Goal: Task Accomplishment & Management: Complete application form

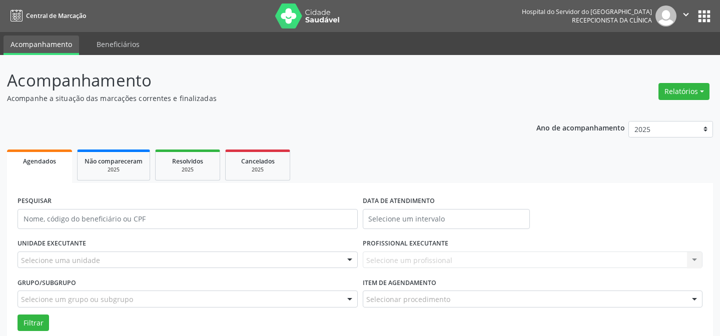
select select "7"
click at [64, 267] on div "Selecione uma unidade" at bounding box center [188, 260] width 340 height 17
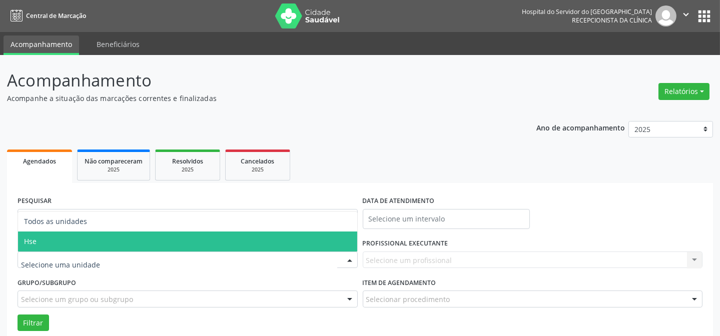
click at [65, 236] on span "Hse" at bounding box center [187, 242] width 339 height 20
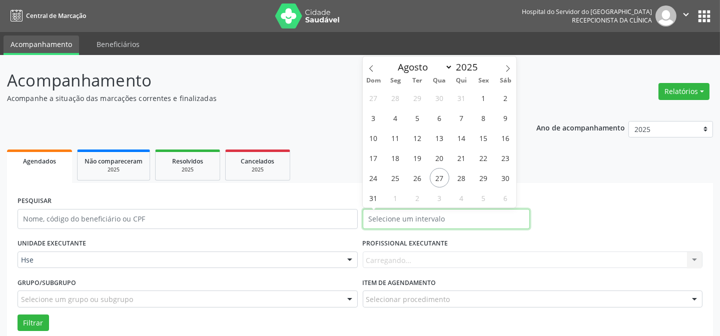
click at [402, 221] on input "text" at bounding box center [447, 219] width 168 height 20
click at [440, 176] on span "27" at bounding box center [440, 178] width 20 height 20
type input "[DATE]"
click at [440, 176] on span "27" at bounding box center [440, 178] width 20 height 20
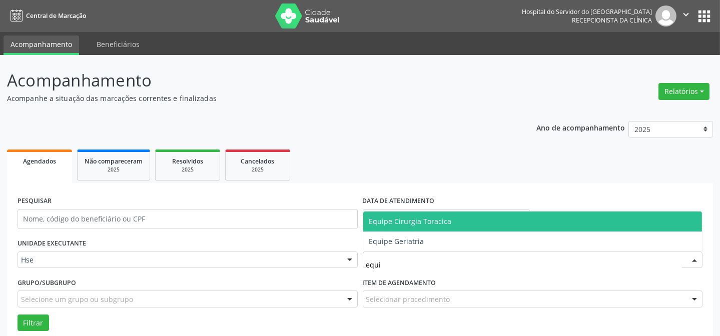
click at [397, 221] on span "Equipe Cirurgia Toracica" at bounding box center [410, 222] width 83 height 10
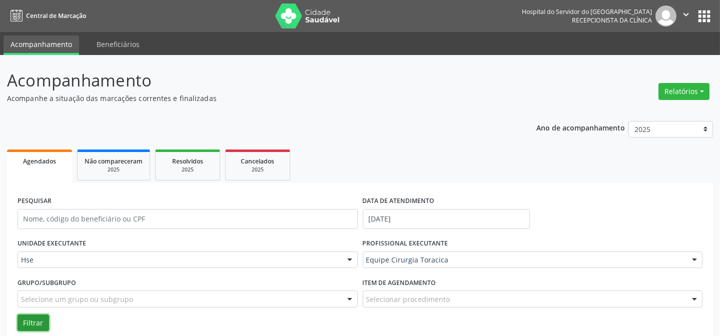
click at [20, 318] on button "Filtrar" at bounding box center [34, 323] width 32 height 17
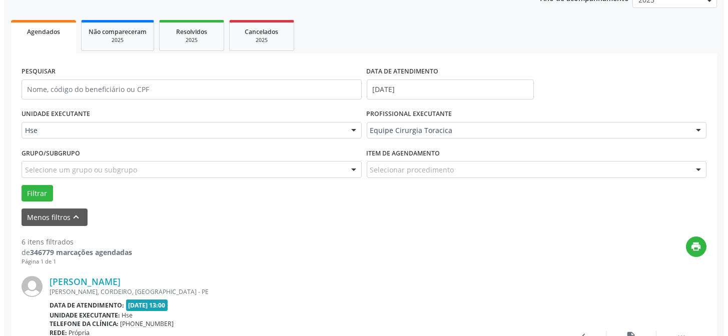
scroll to position [182, 0]
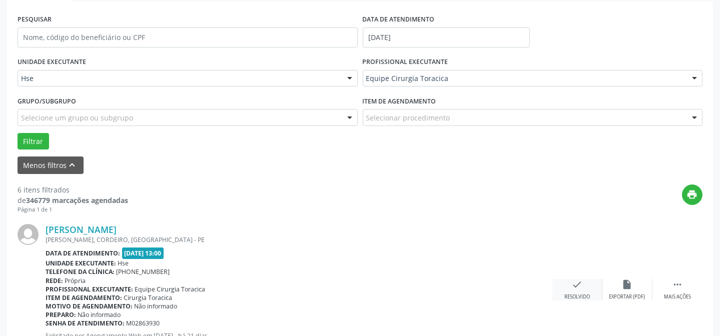
click at [577, 289] on icon "check" at bounding box center [577, 284] width 11 height 11
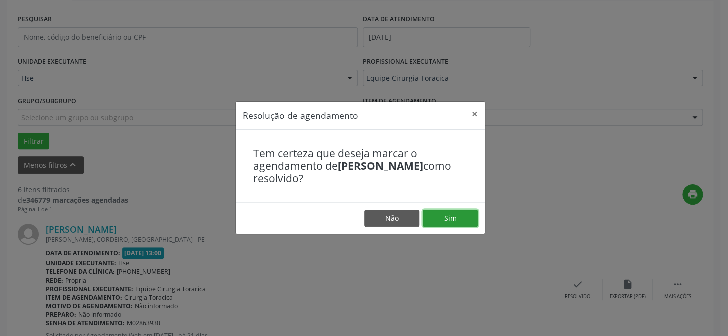
click at [454, 222] on button "Sim" at bounding box center [450, 218] width 55 height 17
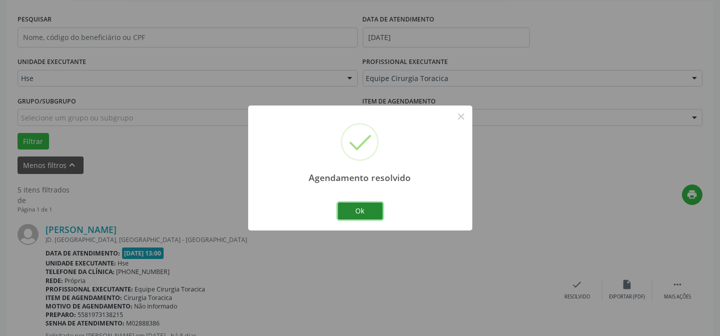
click at [359, 216] on button "Ok" at bounding box center [360, 211] width 45 height 17
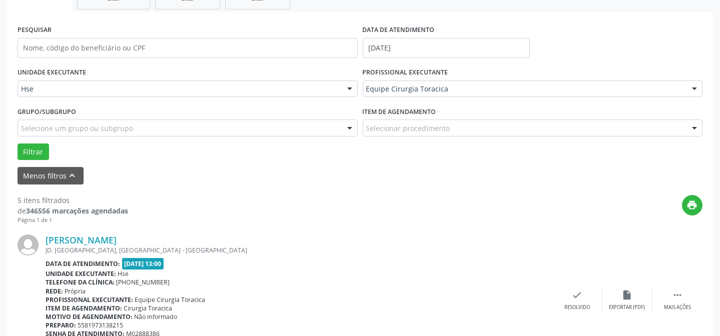
scroll to position [91, 0]
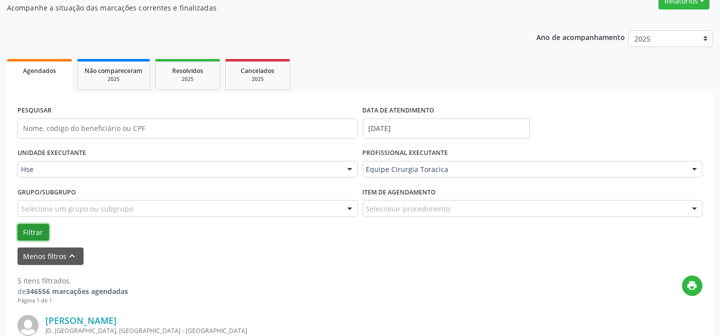
click at [36, 231] on button "Filtrar" at bounding box center [34, 232] width 32 height 17
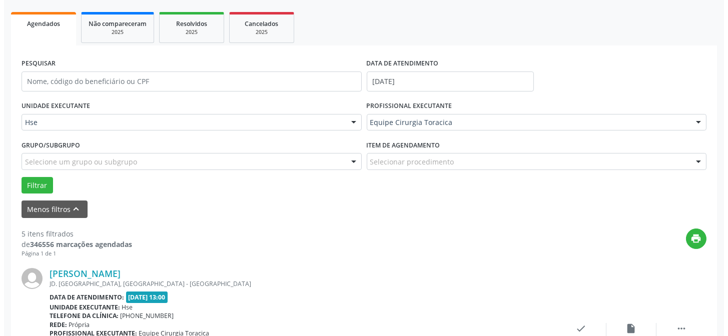
scroll to position [182, 0]
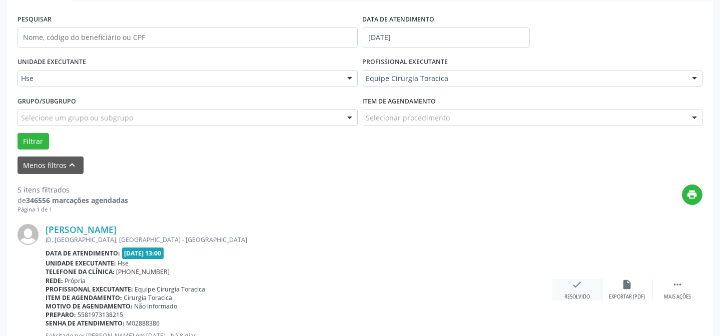
click at [573, 298] on div "Resolvido" at bounding box center [577, 297] width 26 height 7
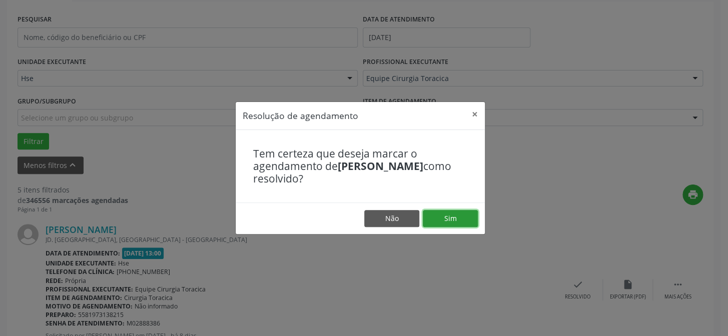
click at [440, 216] on button "Sim" at bounding box center [450, 218] width 55 height 17
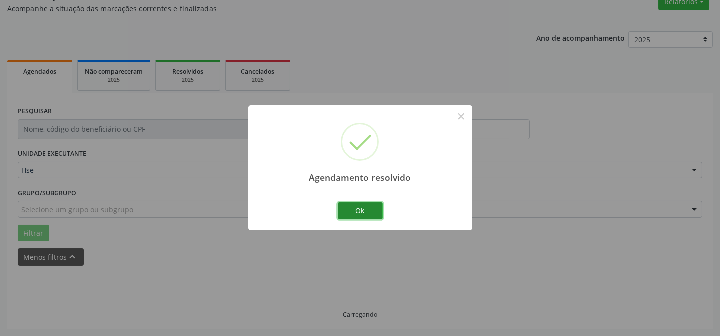
click at [381, 214] on button "Ok" at bounding box center [360, 211] width 45 height 17
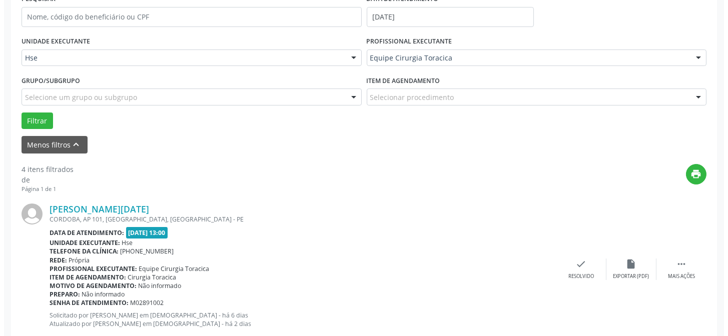
scroll to position [226, 0]
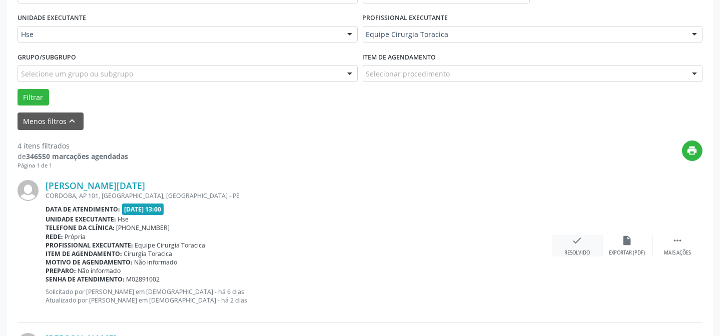
click at [573, 242] on icon "check" at bounding box center [577, 240] width 11 height 11
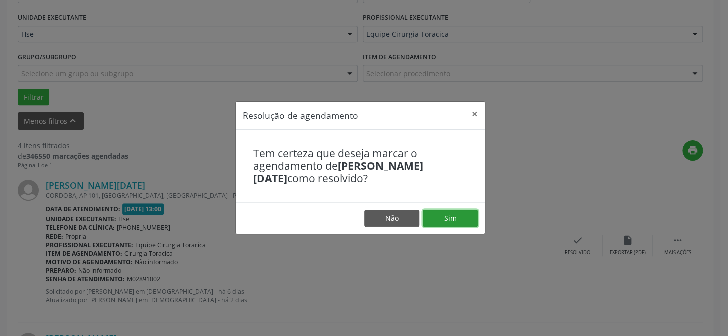
click at [456, 217] on button "Sim" at bounding box center [450, 218] width 55 height 17
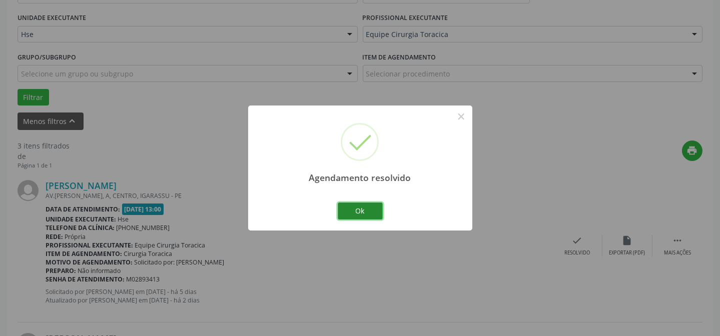
drag, startPoint x: 358, startPoint y: 205, endPoint x: 359, endPoint y: 210, distance: 5.2
click at [359, 210] on button "Ok" at bounding box center [360, 211] width 45 height 17
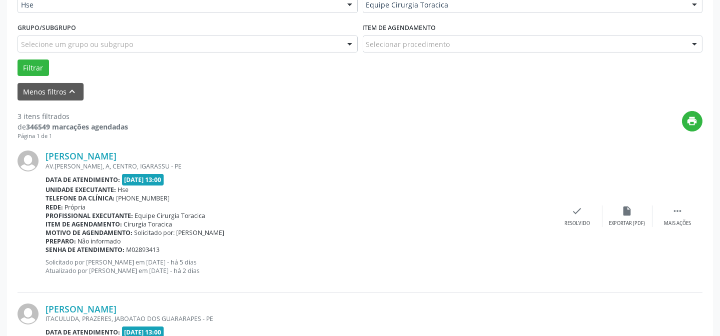
scroll to position [317, 0]
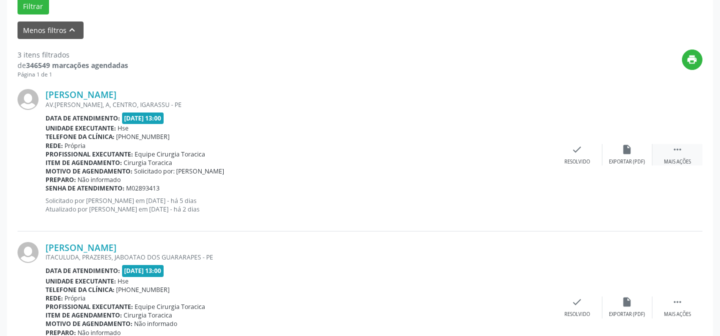
click at [680, 151] on icon "" at bounding box center [677, 149] width 11 height 11
click at [629, 157] on div "alarm_off Não compareceu" at bounding box center [627, 155] width 50 height 22
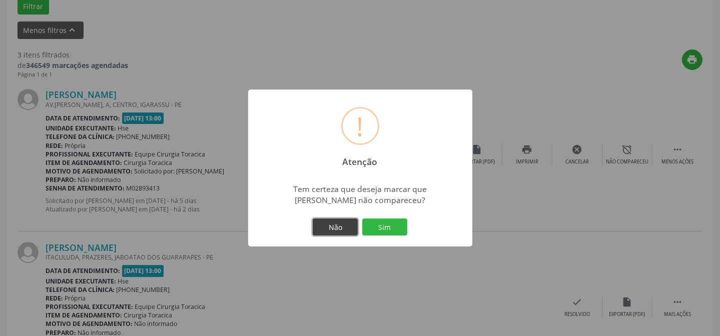
click at [326, 231] on button "Não" at bounding box center [335, 227] width 45 height 17
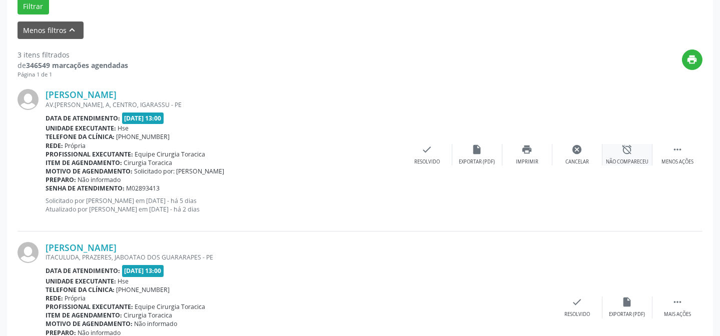
click at [619, 152] on div "alarm_off Não compareceu" at bounding box center [627, 155] width 50 height 22
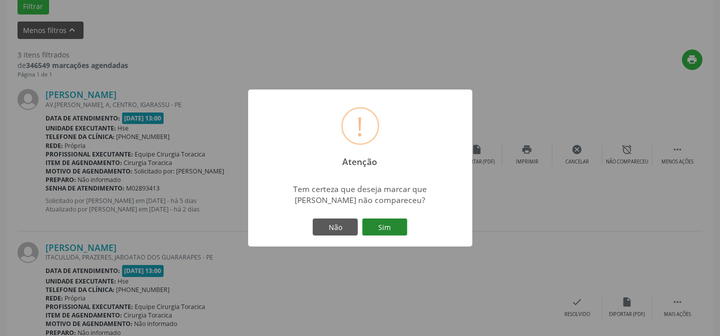
click at [401, 220] on button "Sim" at bounding box center [384, 227] width 45 height 17
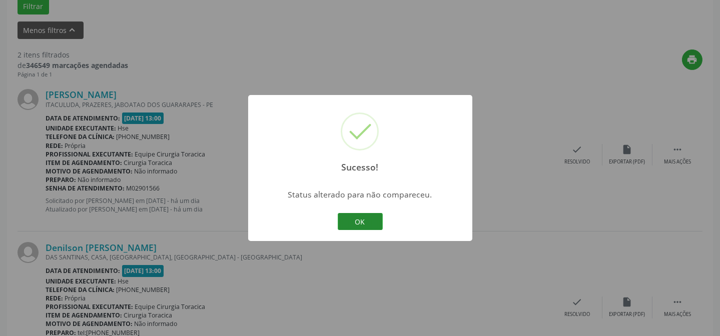
click at [350, 224] on button "OK" at bounding box center [360, 221] width 45 height 17
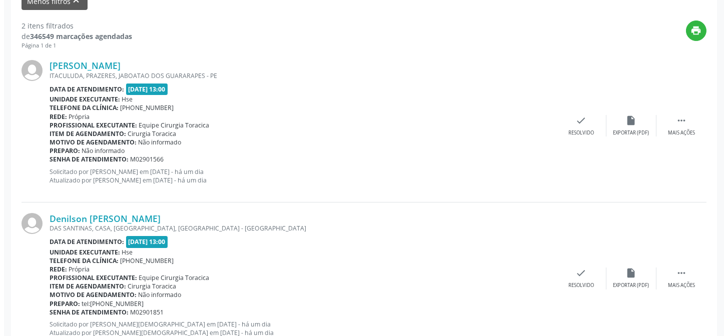
scroll to position [362, 0]
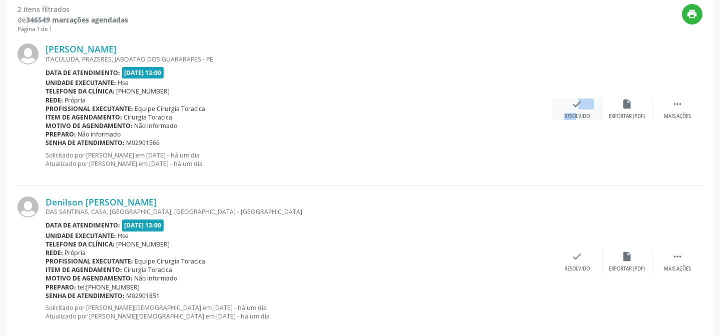
click at [568, 108] on div "check Resolvido" at bounding box center [577, 110] width 50 height 22
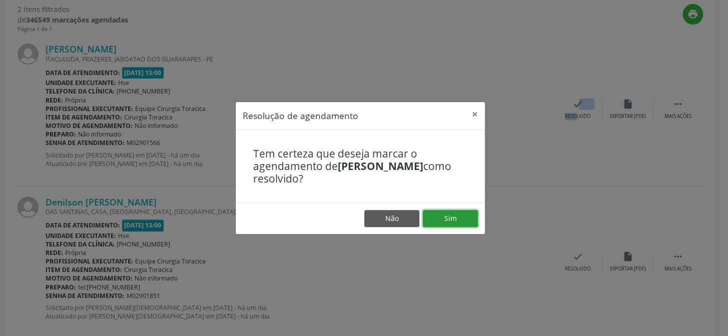
click at [442, 215] on button "Sim" at bounding box center [450, 218] width 55 height 17
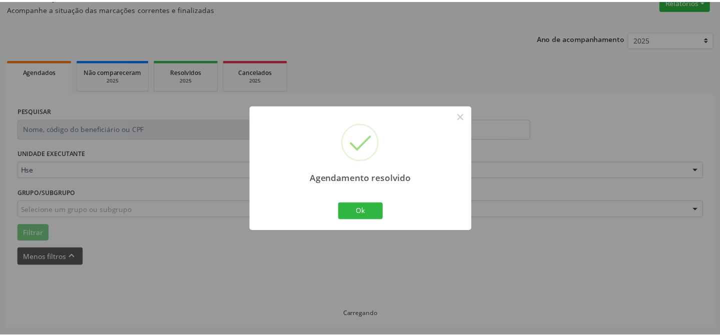
scroll to position [90, 0]
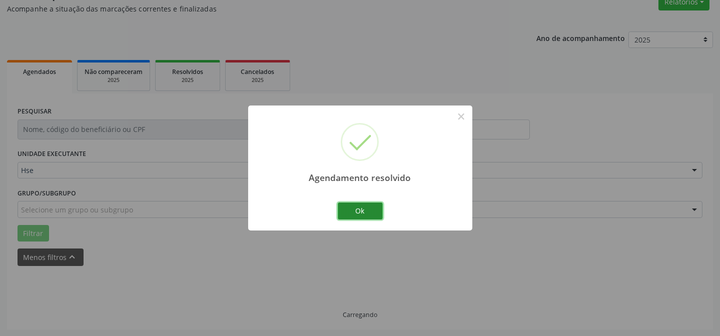
click at [359, 211] on button "Ok" at bounding box center [360, 211] width 45 height 17
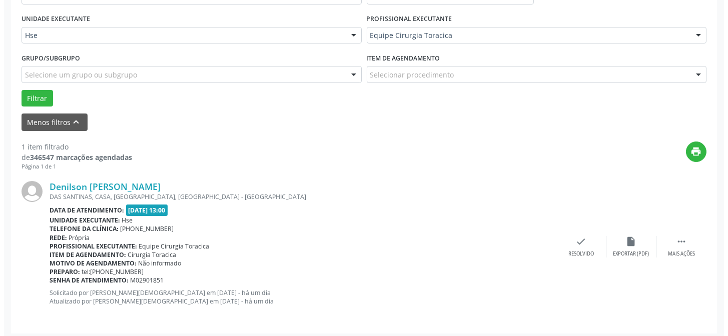
scroll to position [226, 0]
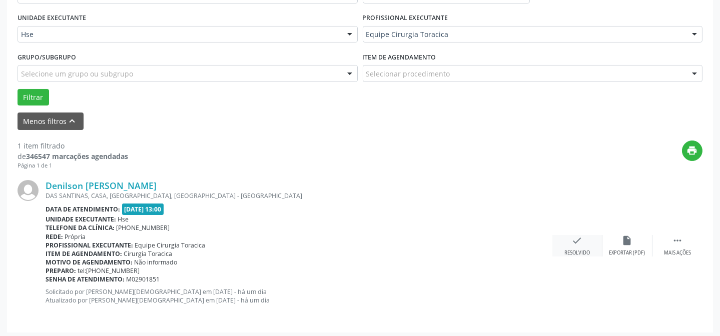
click at [576, 250] on div "Resolvido" at bounding box center [577, 253] width 26 height 7
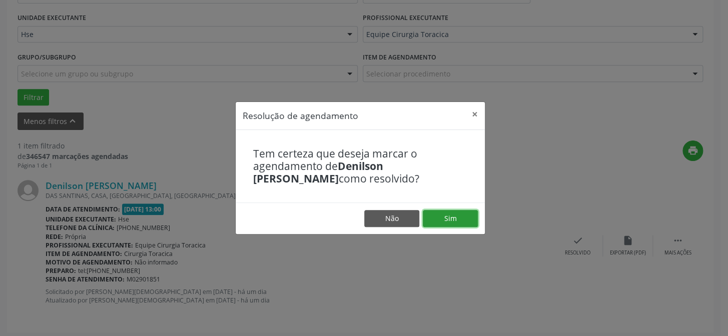
click at [454, 220] on button "Sim" at bounding box center [450, 218] width 55 height 17
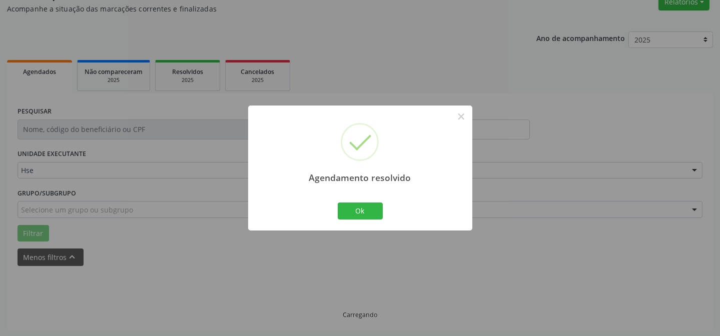
scroll to position [68, 0]
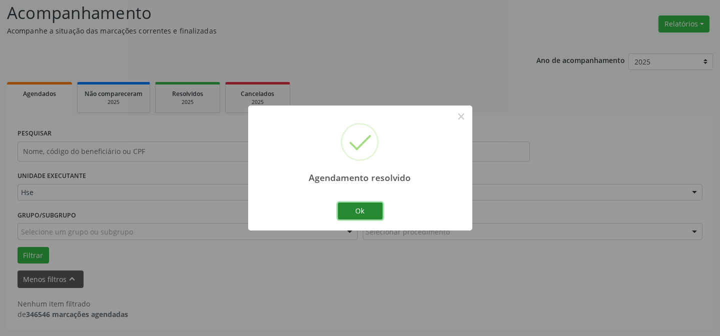
click at [359, 208] on button "Ok" at bounding box center [360, 211] width 45 height 17
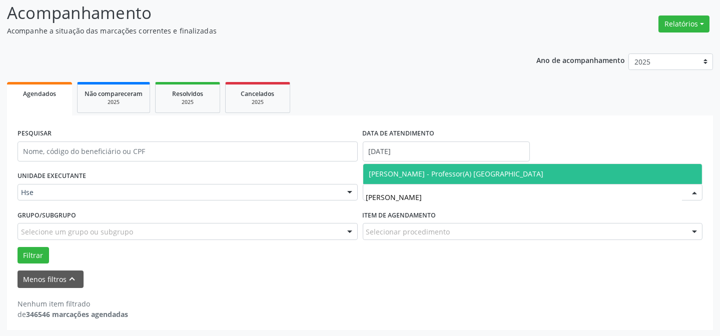
type input "[PERSON_NAME]"
click at [390, 182] on span "[PERSON_NAME] - Professor(A) [GEOGRAPHIC_DATA]" at bounding box center [532, 174] width 339 height 20
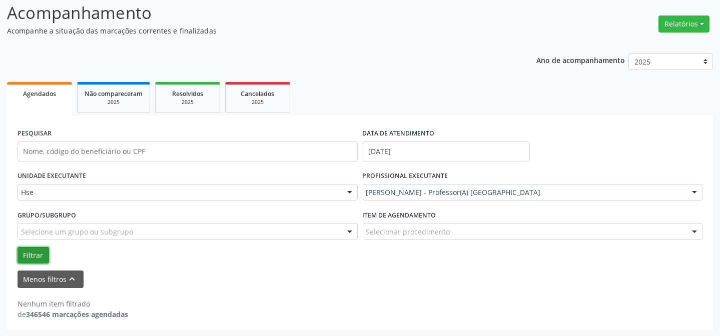
click at [29, 258] on button "Filtrar" at bounding box center [34, 255] width 32 height 17
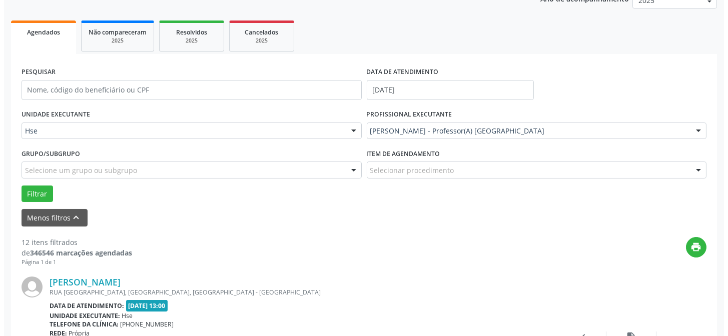
scroll to position [145, 0]
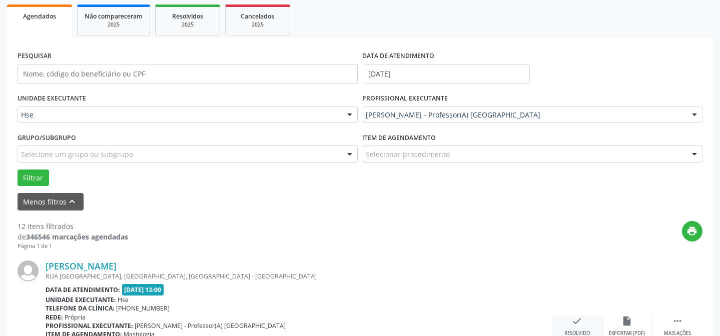
click at [575, 320] on icon "check" at bounding box center [577, 321] width 11 height 11
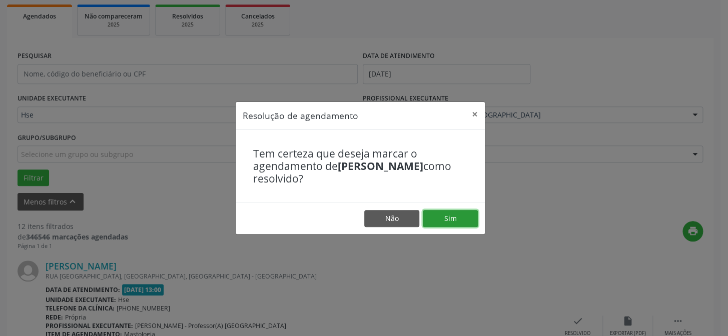
click at [439, 219] on button "Sim" at bounding box center [450, 218] width 55 height 17
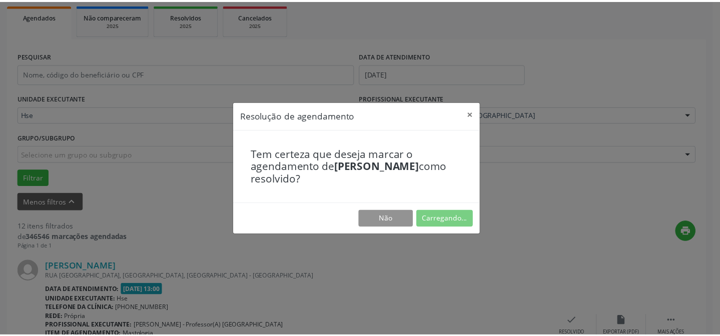
scroll to position [90, 0]
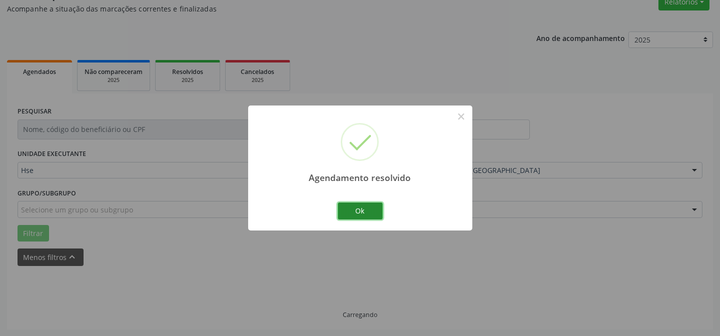
click at [368, 210] on button "Ok" at bounding box center [360, 211] width 45 height 17
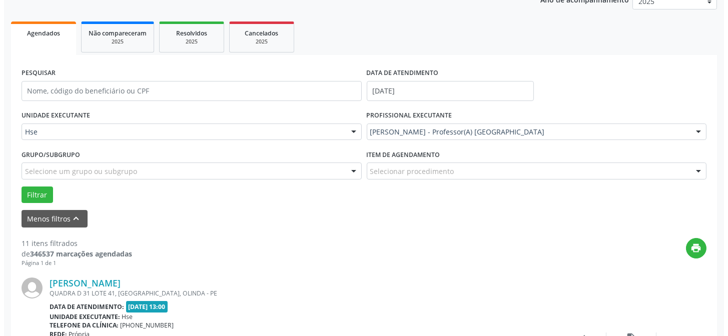
scroll to position [180, 0]
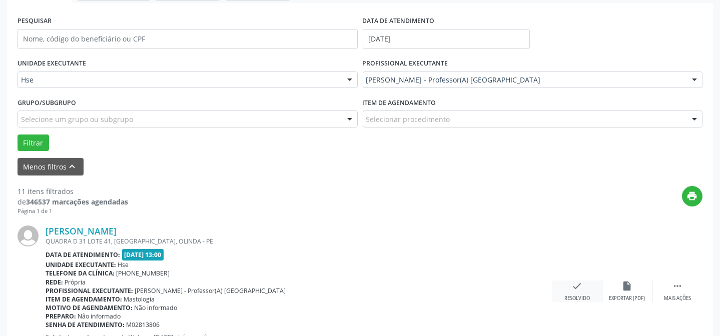
click at [570, 287] on div "check Resolvido" at bounding box center [577, 292] width 50 height 22
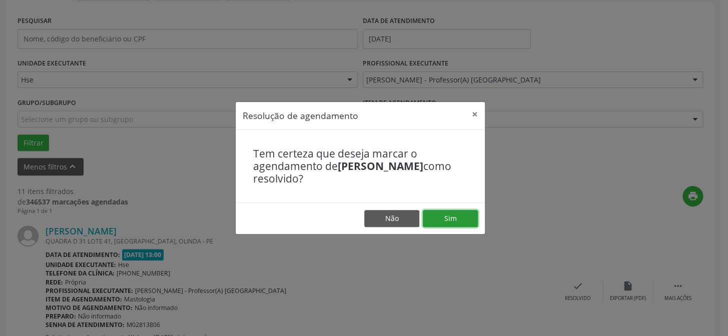
click at [455, 222] on button "Sim" at bounding box center [450, 218] width 55 height 17
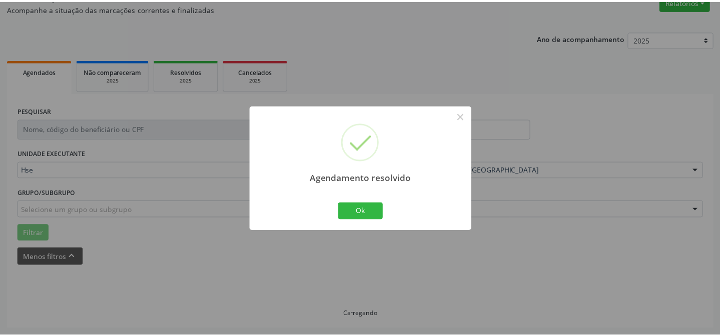
scroll to position [90, 0]
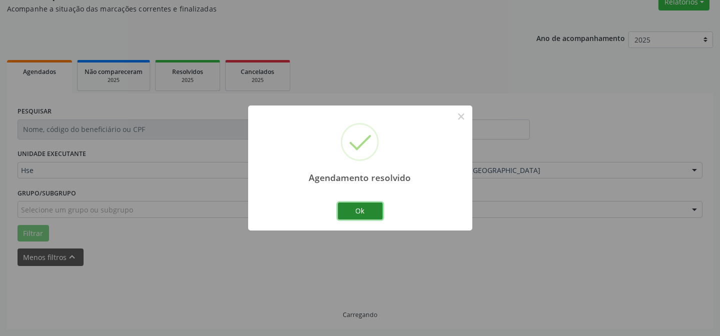
click at [354, 212] on button "Ok" at bounding box center [360, 211] width 45 height 17
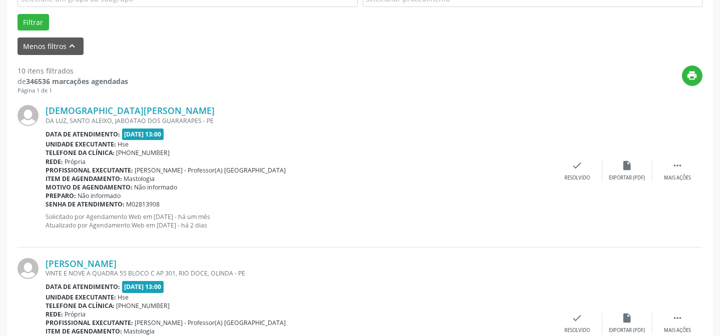
scroll to position [317, 0]
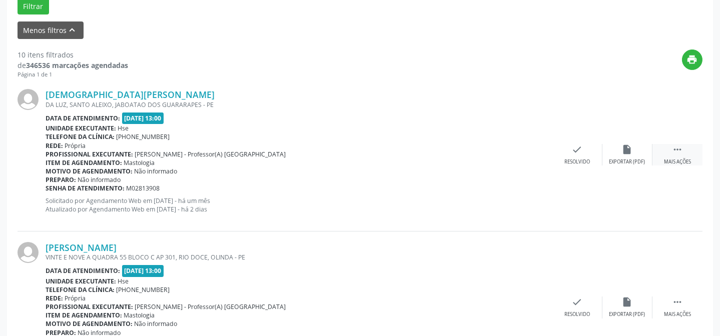
click at [677, 161] on div "Mais ações" at bounding box center [677, 162] width 27 height 7
click at [629, 156] on div "alarm_off Não compareceu" at bounding box center [627, 155] width 50 height 22
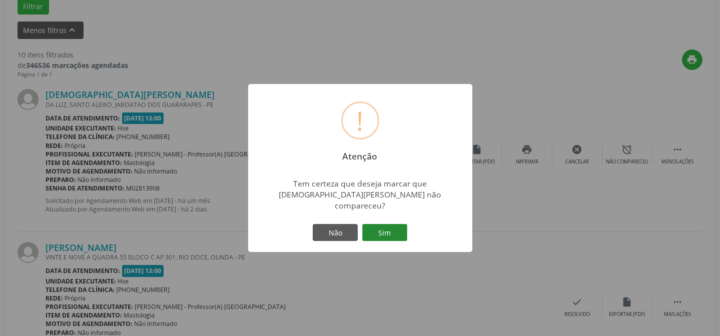
drag, startPoint x: 396, startPoint y: 229, endPoint x: 386, endPoint y: 223, distance: 11.9
click at [395, 228] on button "Sim" at bounding box center [384, 232] width 45 height 17
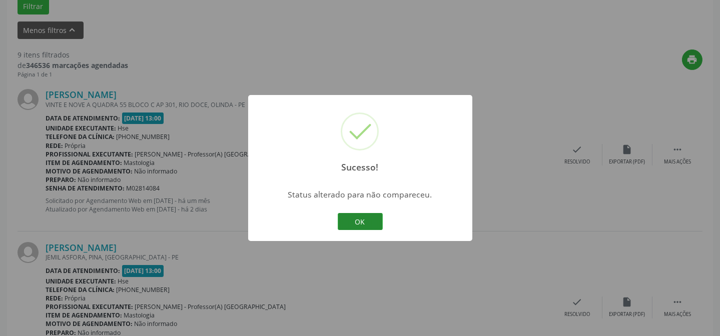
click at [376, 222] on button "OK" at bounding box center [360, 221] width 45 height 17
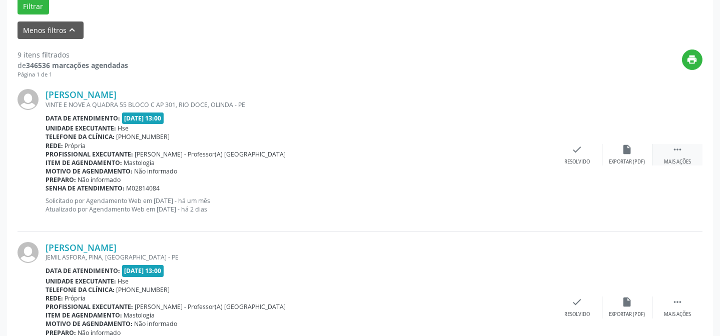
click at [685, 152] on div " Mais ações" at bounding box center [677, 155] width 50 height 22
click at [622, 156] on div "alarm_off Não compareceu" at bounding box center [627, 155] width 50 height 22
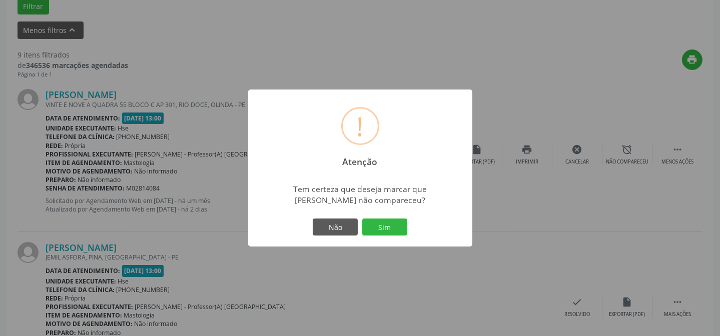
click at [407, 226] on div "Não Sim" at bounding box center [360, 227] width 99 height 21
click at [394, 227] on button "Sim" at bounding box center [384, 227] width 45 height 17
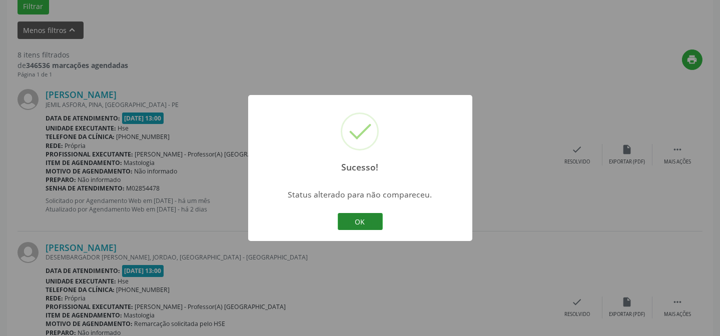
click at [368, 220] on button "OK" at bounding box center [360, 221] width 45 height 17
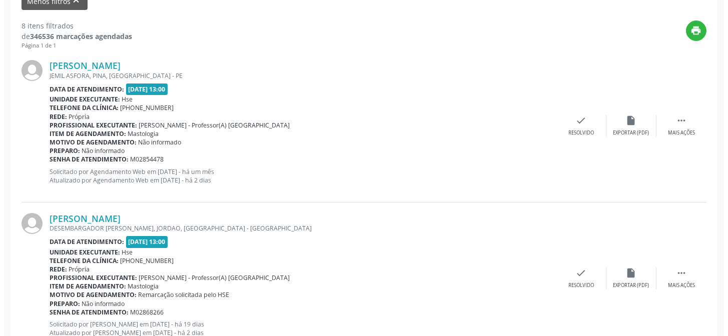
scroll to position [362, 0]
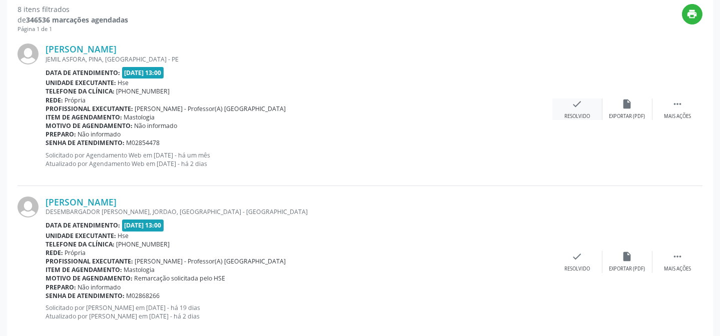
click at [582, 103] on icon "check" at bounding box center [577, 104] width 11 height 11
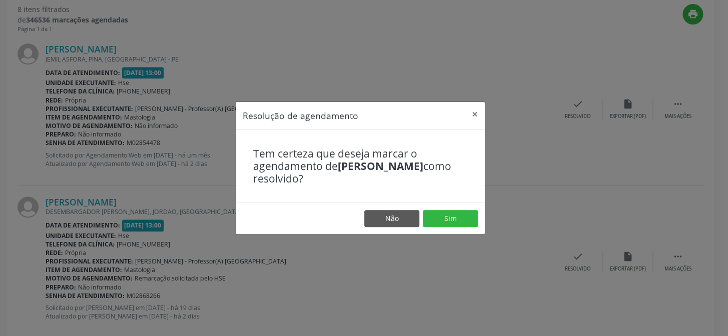
click at [454, 206] on footer "Não Sim" at bounding box center [360, 219] width 249 height 32
click at [445, 215] on button "Sim" at bounding box center [450, 218] width 55 height 17
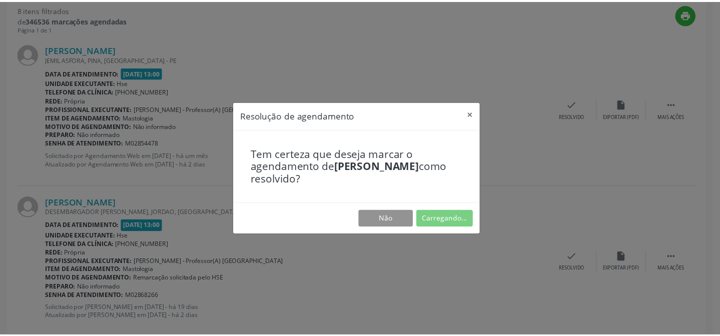
scroll to position [90, 0]
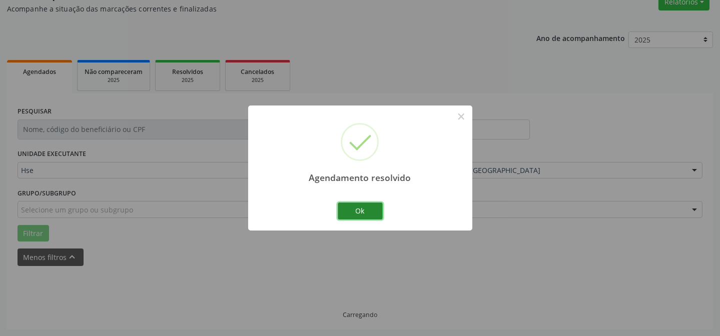
click at [354, 215] on button "Ok" at bounding box center [360, 211] width 45 height 17
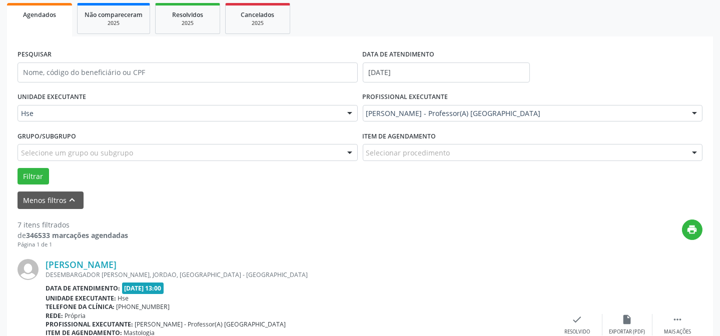
scroll to position [226, 0]
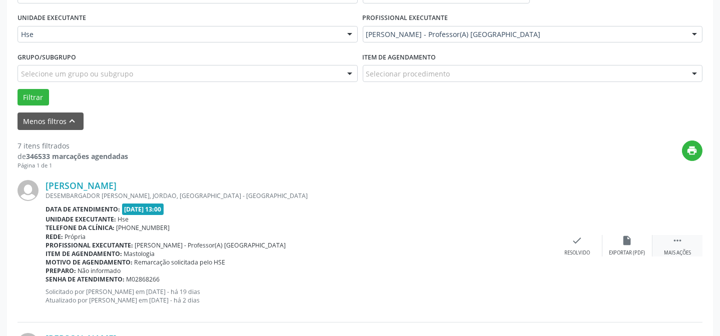
click at [685, 246] on div " Mais ações" at bounding box center [677, 246] width 50 height 22
click at [626, 245] on div "alarm_off Não compareceu" at bounding box center [627, 246] width 50 height 22
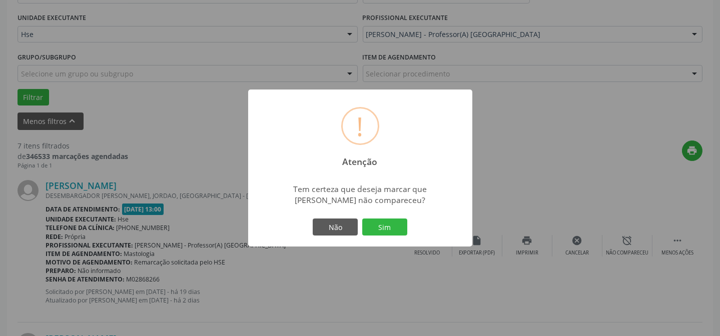
click at [407, 234] on div "Não Sim" at bounding box center [360, 227] width 99 height 21
click at [391, 226] on button "Sim" at bounding box center [384, 227] width 45 height 17
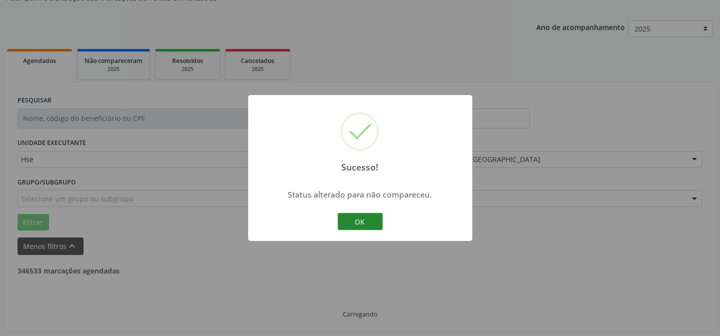
click at [375, 218] on button "OK" at bounding box center [360, 221] width 45 height 17
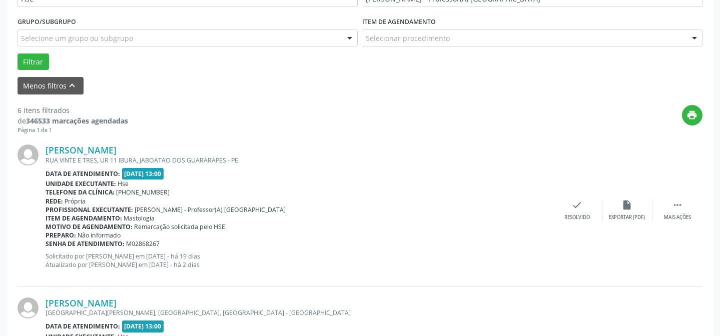
scroll to position [317, 0]
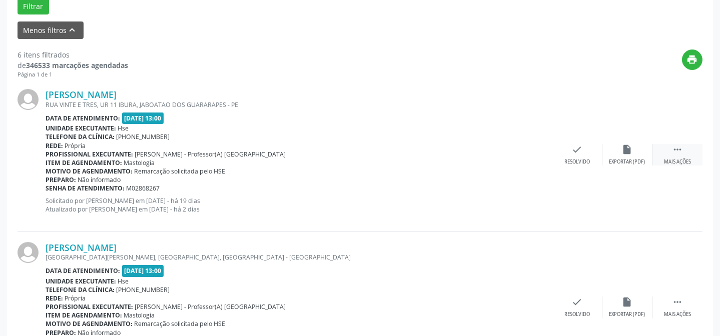
click at [687, 153] on div " Mais ações" at bounding box center [677, 155] width 50 height 22
click at [632, 162] on div "Não compareceu" at bounding box center [627, 162] width 43 height 7
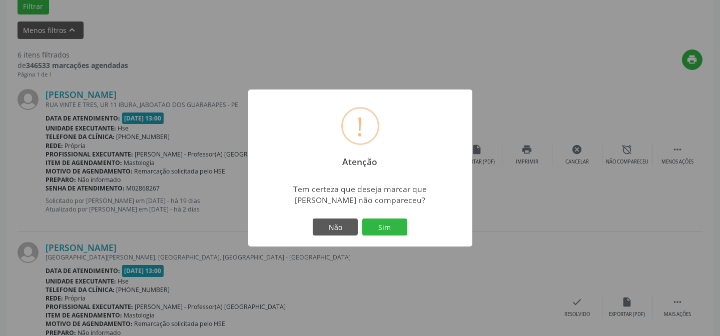
click at [383, 226] on button "Sim" at bounding box center [384, 227] width 45 height 17
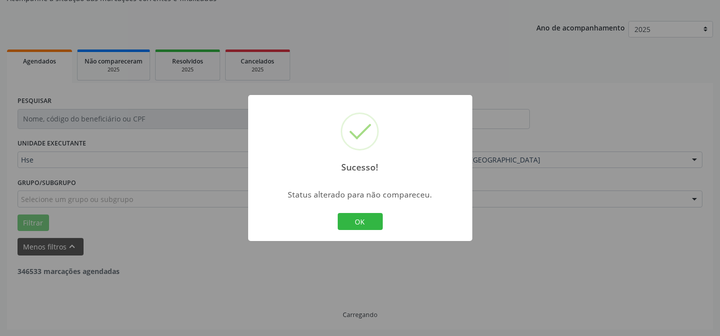
scroll to position [408, 0]
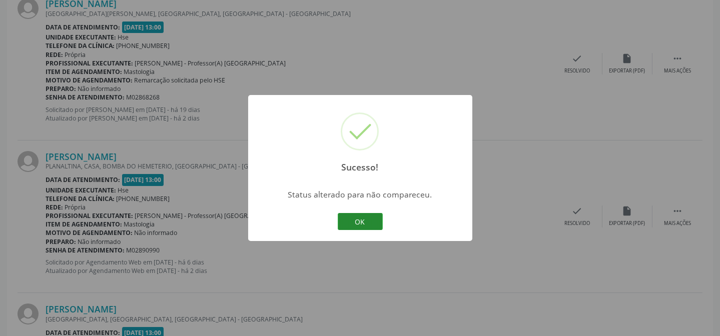
click at [353, 217] on button "OK" at bounding box center [360, 221] width 45 height 17
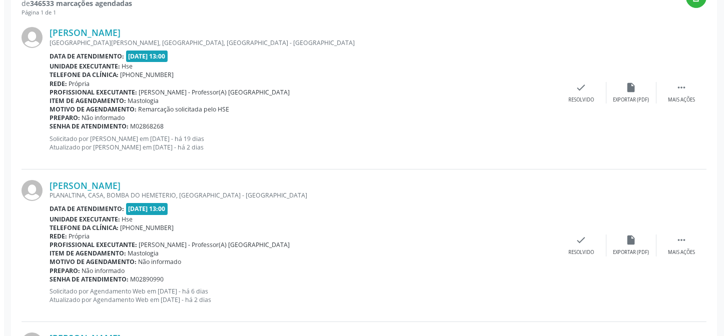
scroll to position [362, 0]
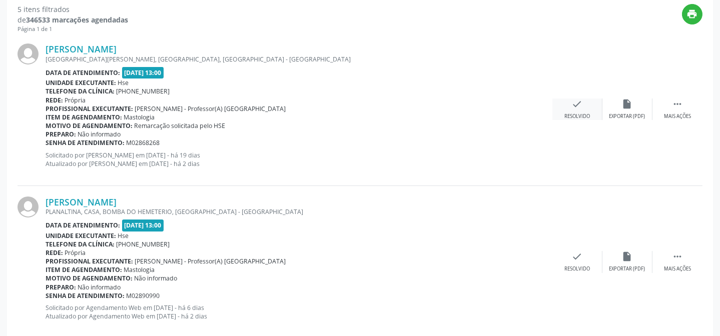
click at [576, 114] on div "Resolvido" at bounding box center [577, 116] width 26 height 7
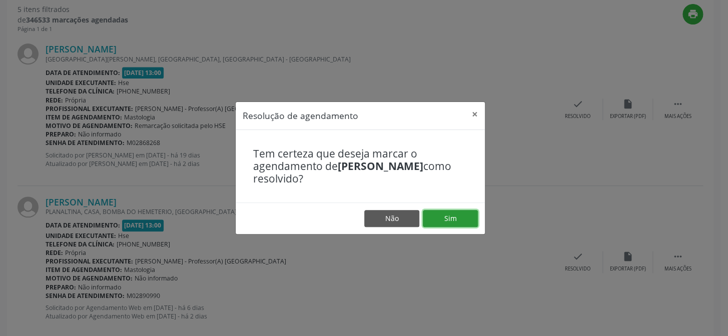
click at [455, 216] on button "Sim" at bounding box center [450, 218] width 55 height 17
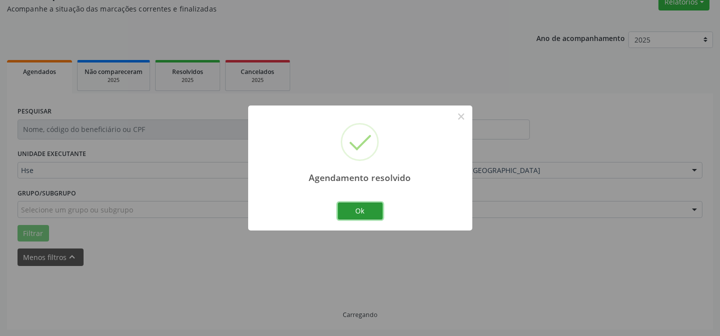
drag, startPoint x: 369, startPoint y: 205, endPoint x: 336, endPoint y: 196, distance: 34.4
click at [368, 205] on button "Ok" at bounding box center [360, 211] width 45 height 17
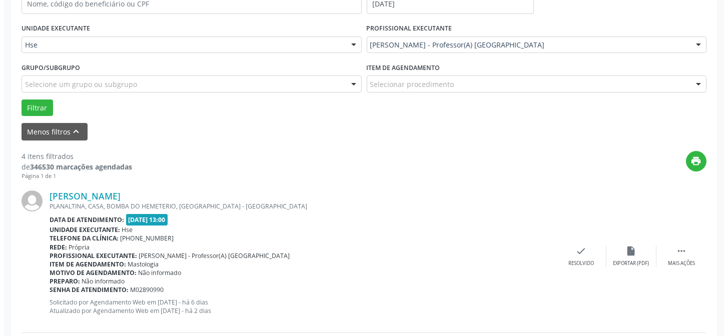
scroll to position [226, 0]
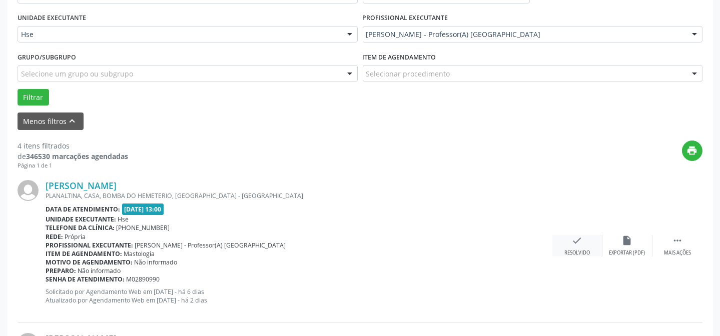
click at [577, 242] on icon "check" at bounding box center [577, 240] width 11 height 11
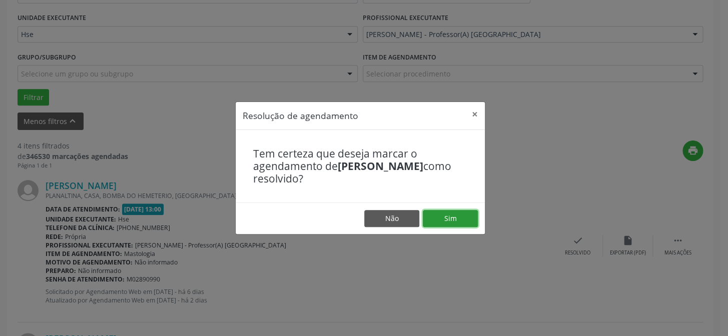
click at [476, 217] on button "Sim" at bounding box center [450, 218] width 55 height 17
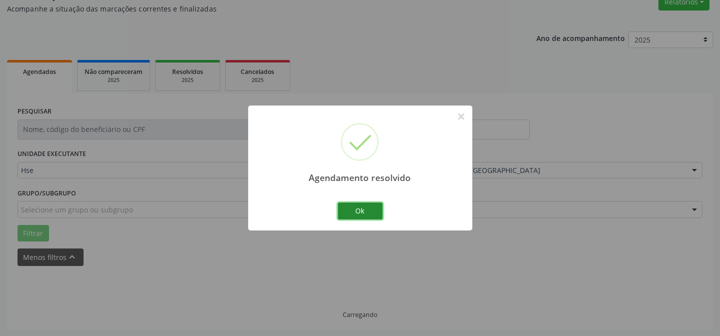
click at [369, 212] on button "Ok" at bounding box center [360, 211] width 45 height 17
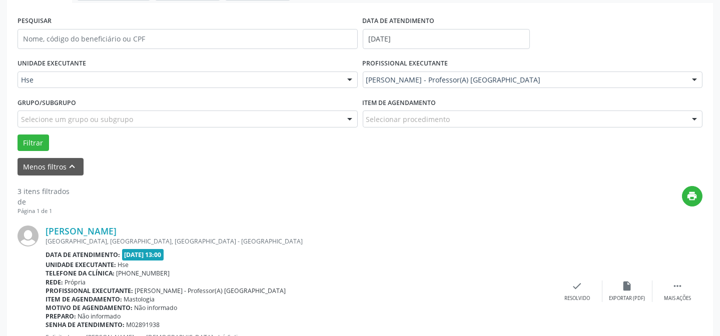
scroll to position [180, 0]
click at [686, 293] on div " Mais ações" at bounding box center [677, 292] width 50 height 22
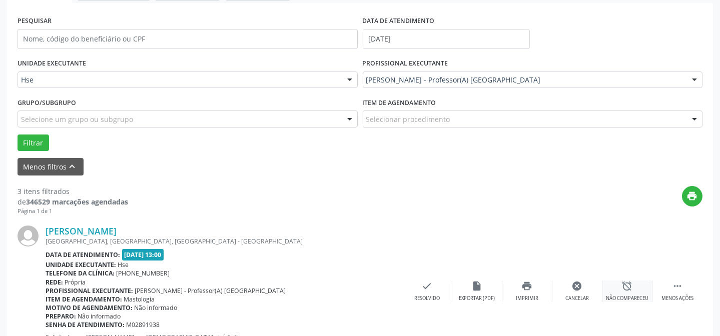
click at [625, 291] on div "alarm_off Não compareceu" at bounding box center [627, 292] width 50 height 22
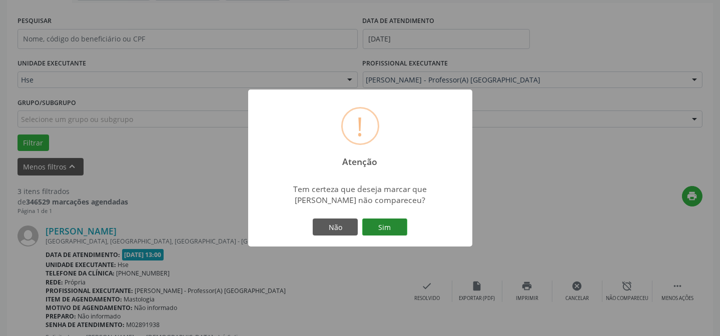
click at [379, 228] on button "Sim" at bounding box center [384, 227] width 45 height 17
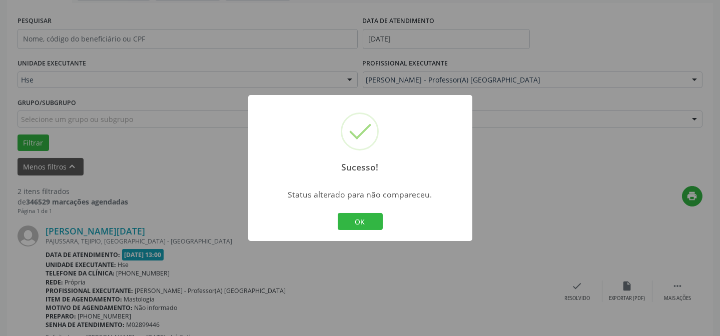
click at [360, 223] on button "OK" at bounding box center [360, 221] width 45 height 17
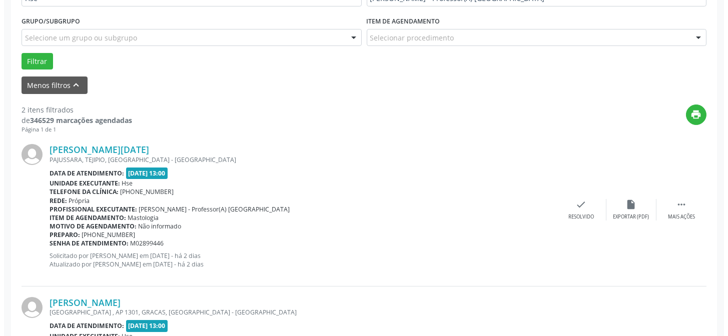
scroll to position [271, 0]
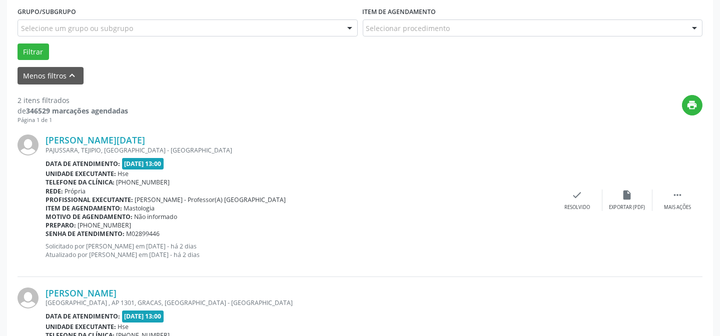
click at [574, 210] on div "[PERSON_NAME][DATE] [GEOGRAPHIC_DATA], [GEOGRAPHIC_DATA], [GEOGRAPHIC_DATA] - […" at bounding box center [360, 200] width 685 height 153
click at [581, 195] on icon "check" at bounding box center [577, 195] width 11 height 11
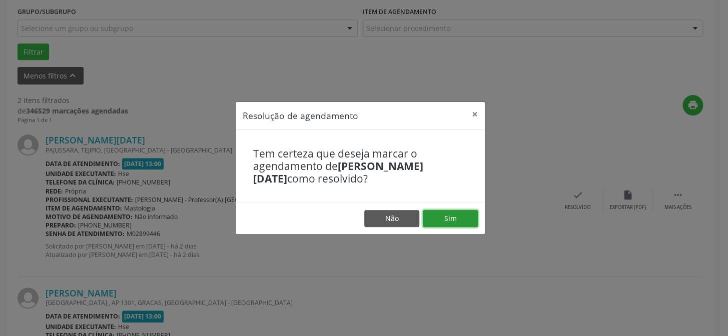
click at [435, 220] on button "Sim" at bounding box center [450, 218] width 55 height 17
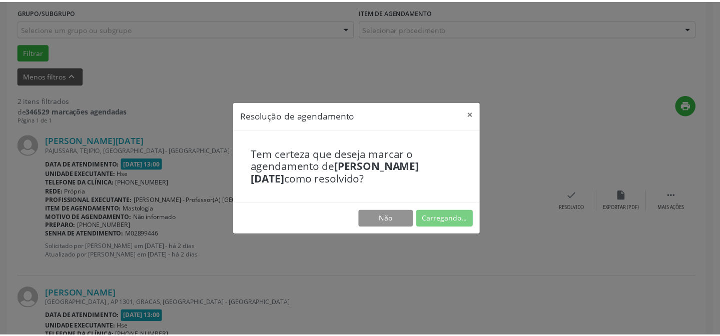
scroll to position [90, 0]
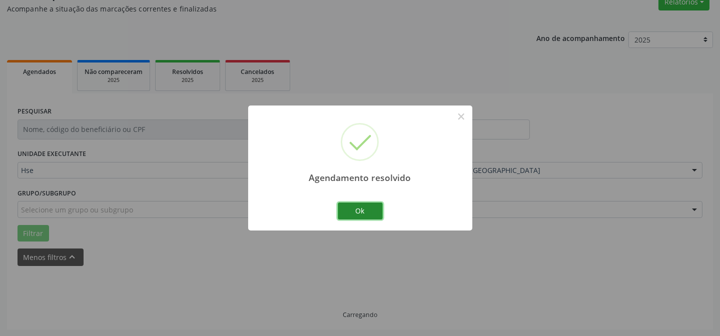
click at [368, 216] on button "Ok" at bounding box center [360, 211] width 45 height 17
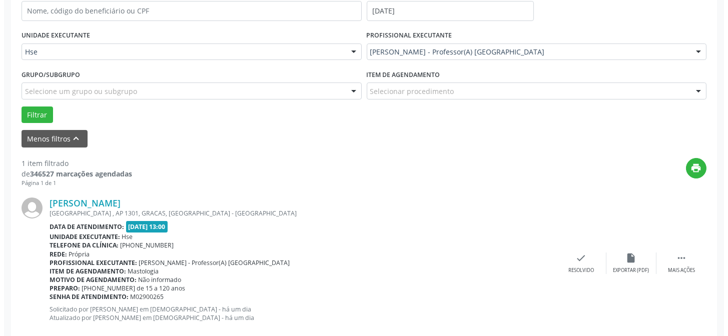
scroll to position [226, 0]
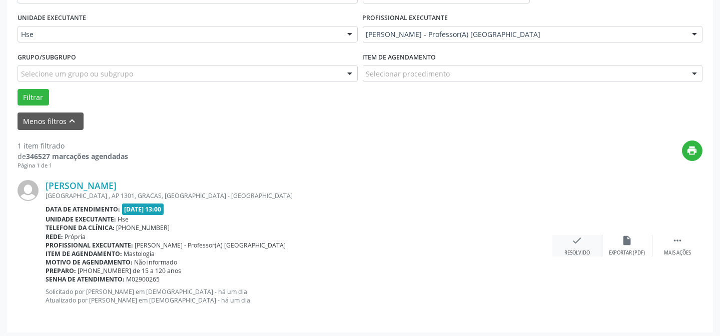
click at [576, 250] on div "Resolvido" at bounding box center [577, 253] width 26 height 7
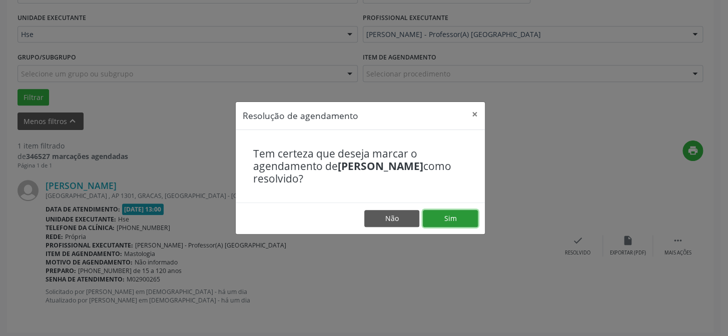
click at [467, 225] on button "Sim" at bounding box center [450, 218] width 55 height 17
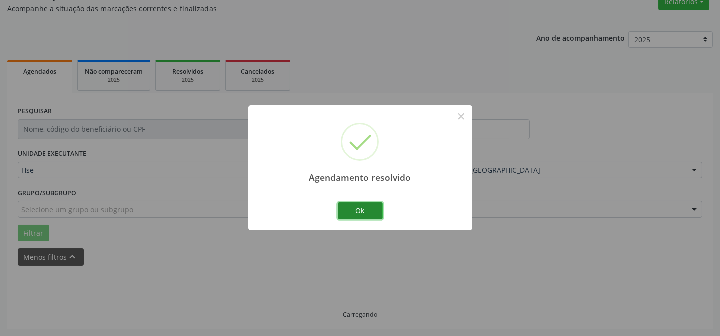
scroll to position [68, 0]
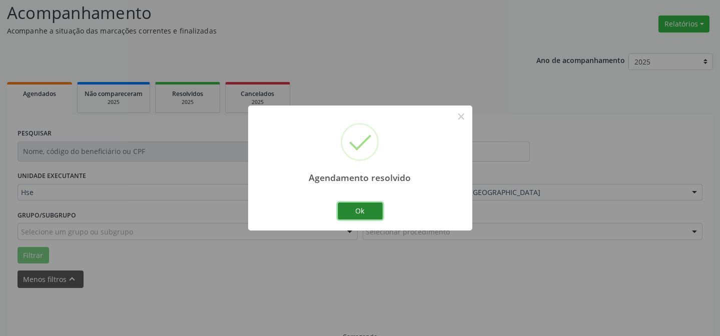
click at [378, 216] on button "Ok" at bounding box center [360, 211] width 45 height 17
